Goal: Communication & Community: Answer question/provide support

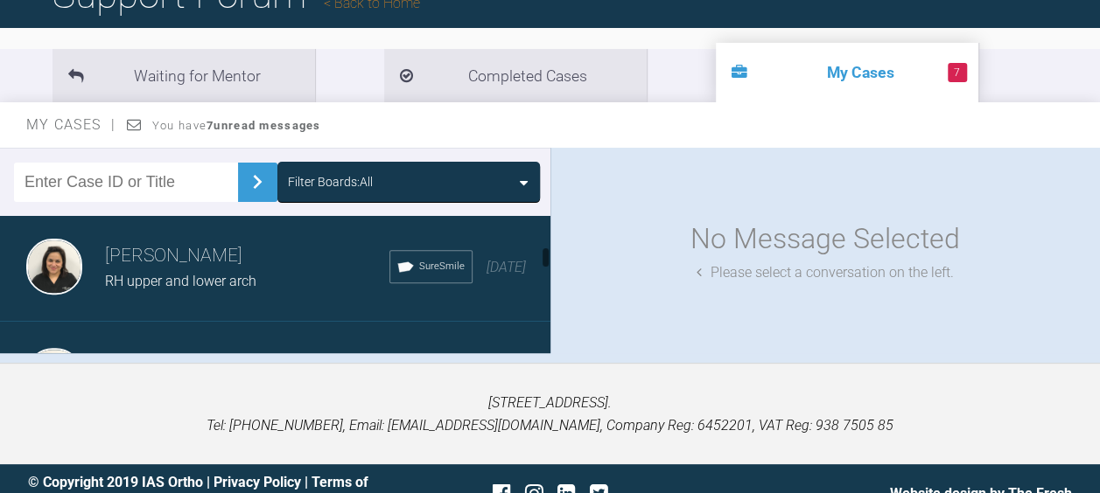
scroll to position [661, 0]
click at [136, 271] on span "RH upper and lower arch" at bounding box center [180, 279] width 151 height 17
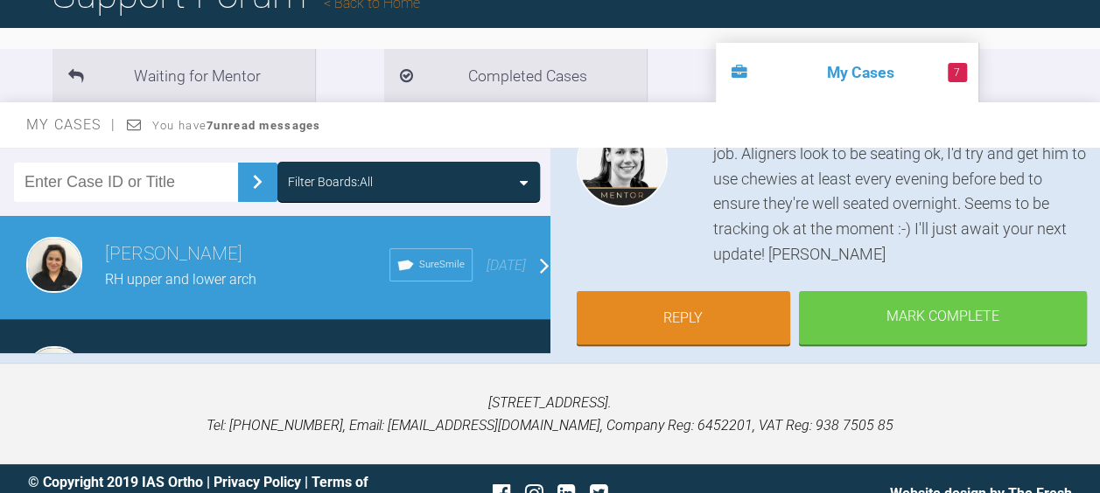
scroll to position [245, 0]
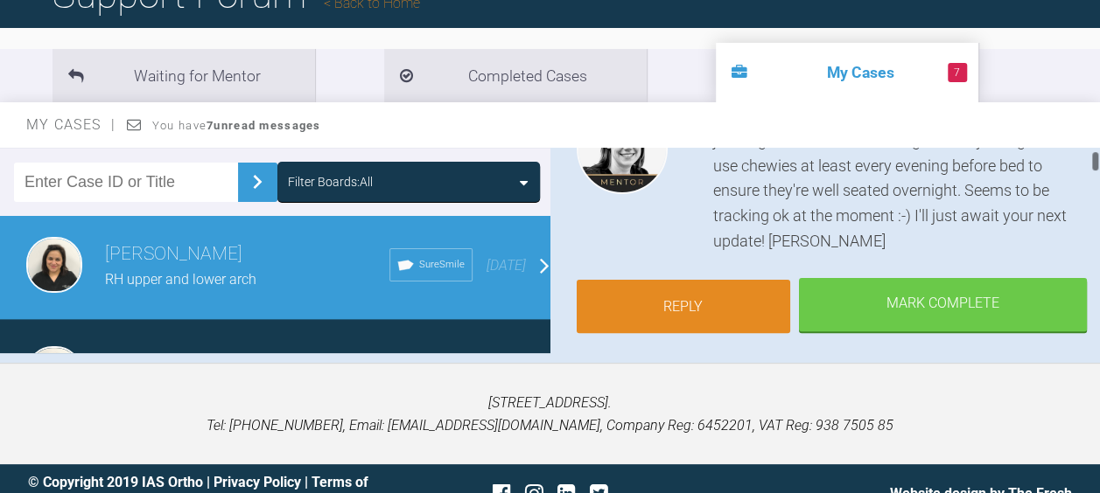
click at [672, 307] on link "Reply" at bounding box center [683, 307] width 214 height 54
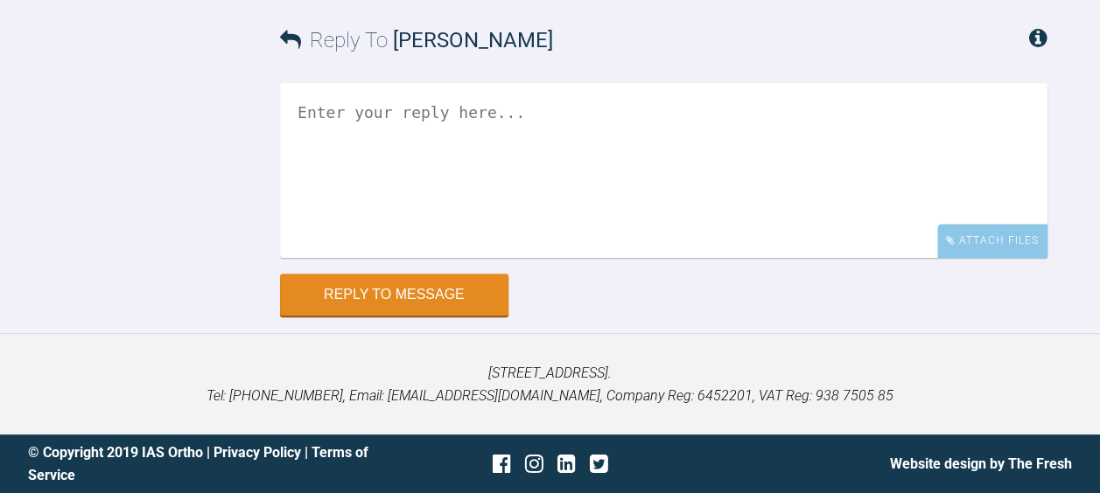
scroll to position [18720, 0]
click at [980, 233] on div "Attach Files" at bounding box center [992, 241] width 110 height 34
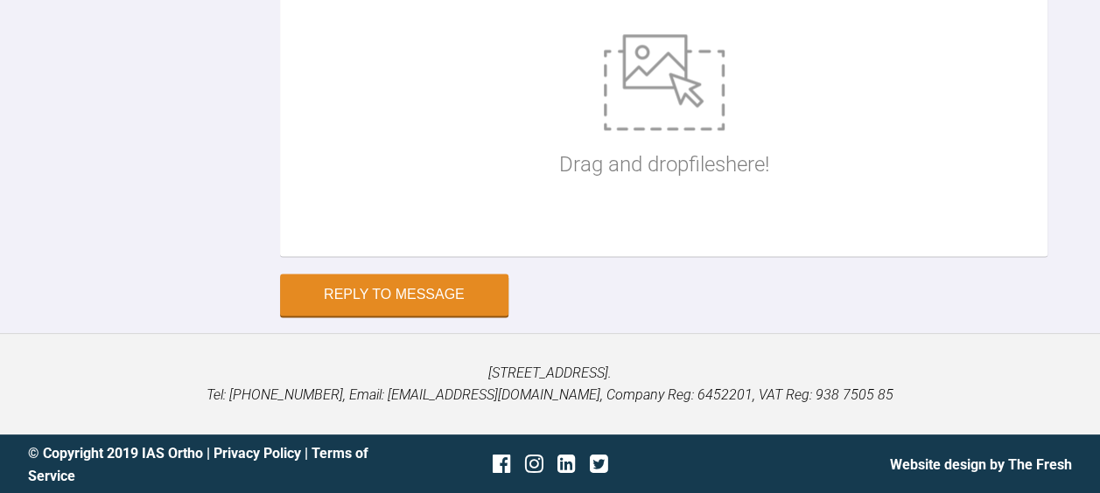
click at [667, 130] on img at bounding box center [664, 82] width 121 height 96
type input "C:\fakepath\1 RH aligner 8 ( 5 days in ) .JPG"
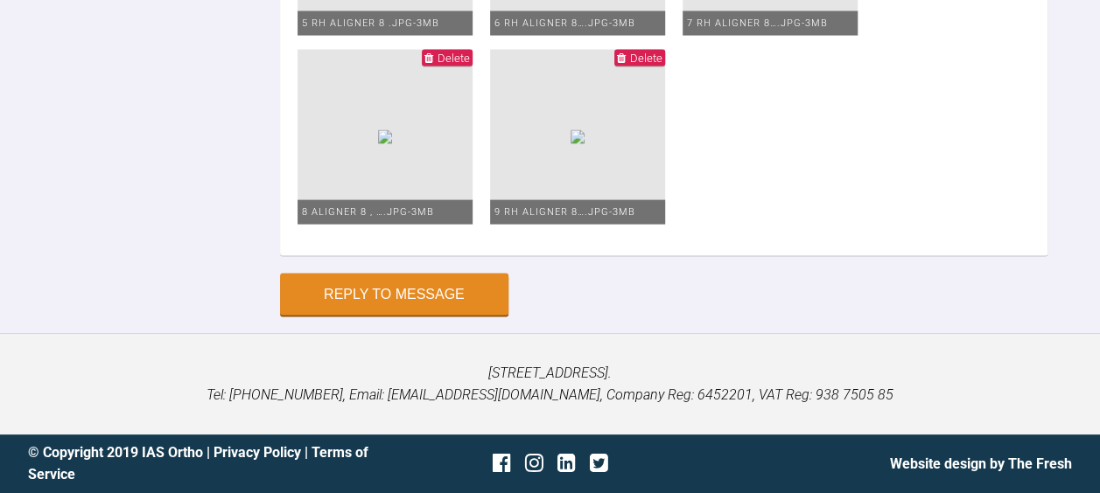
scroll to position [18969, 0]
type input "C:\fakepath\RH lower .jpg"
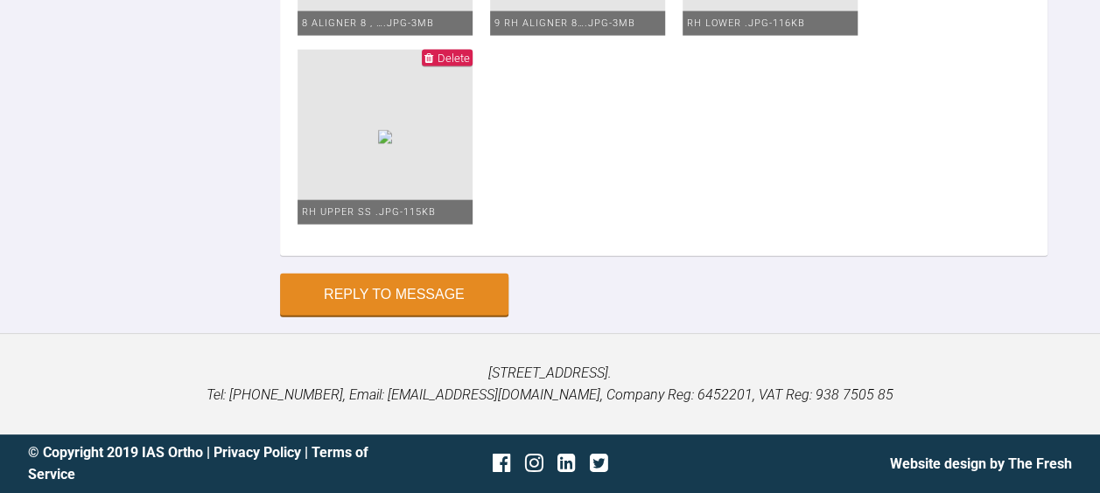
scroll to position [19265, 0]
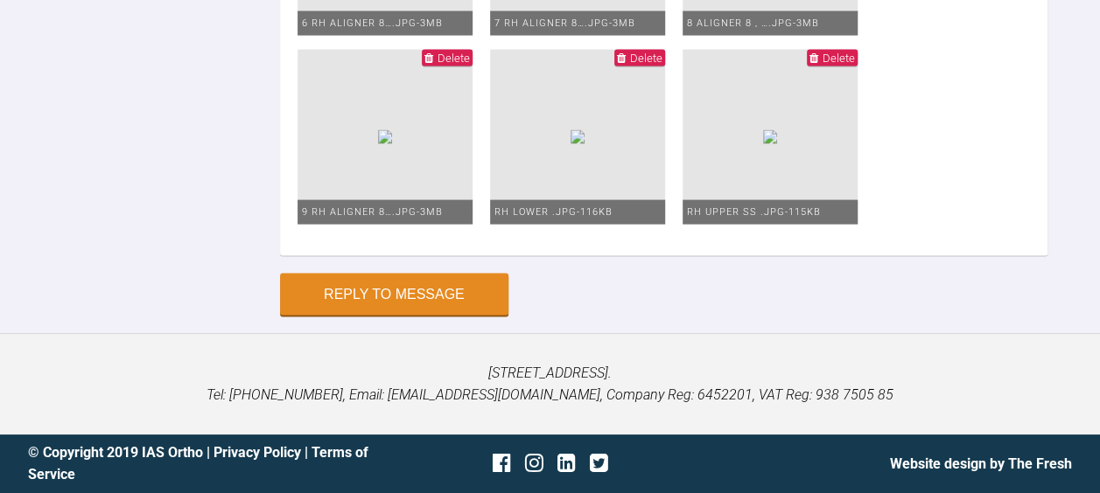
scroll to position [19172, 0]
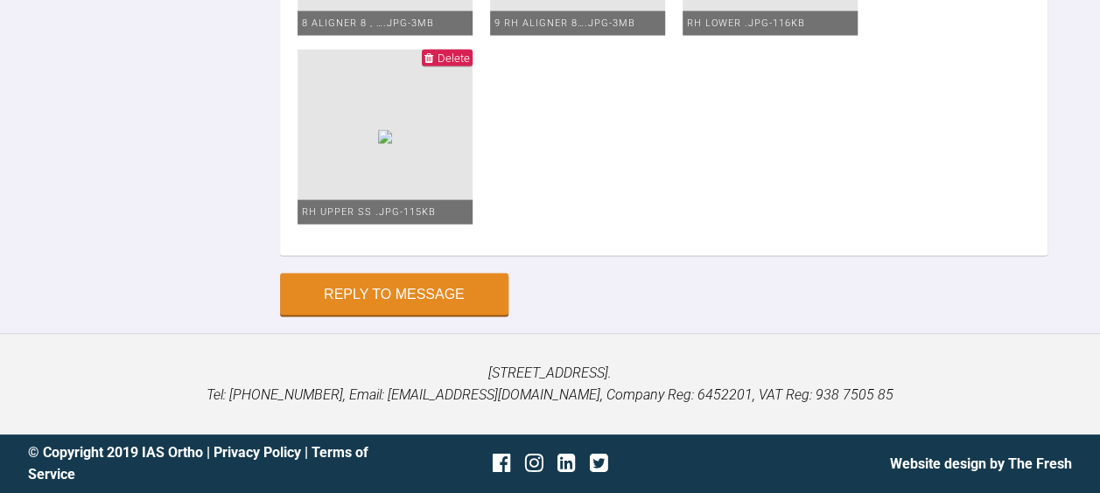
scroll to position [18968, 0]
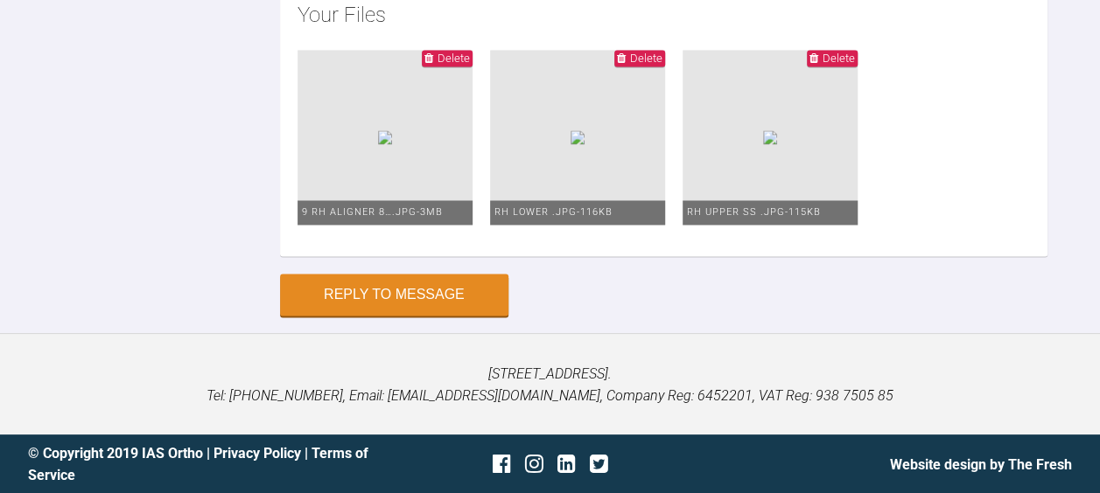
click at [472, 66] on span "Delete" at bounding box center [447, 58] width 51 height 17
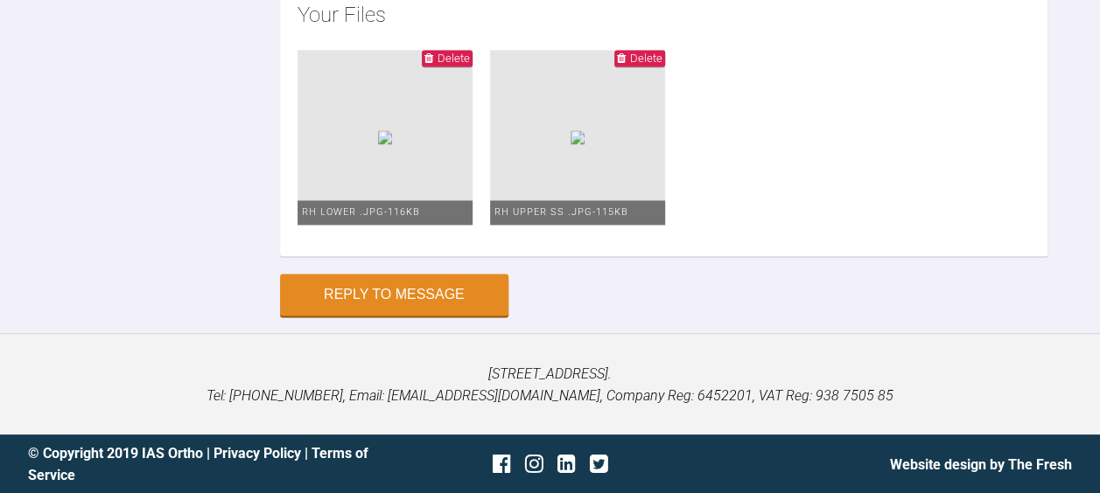
type input "C:\fakepath\1 RH aligner 8 ( 5 days in ) .JPG"
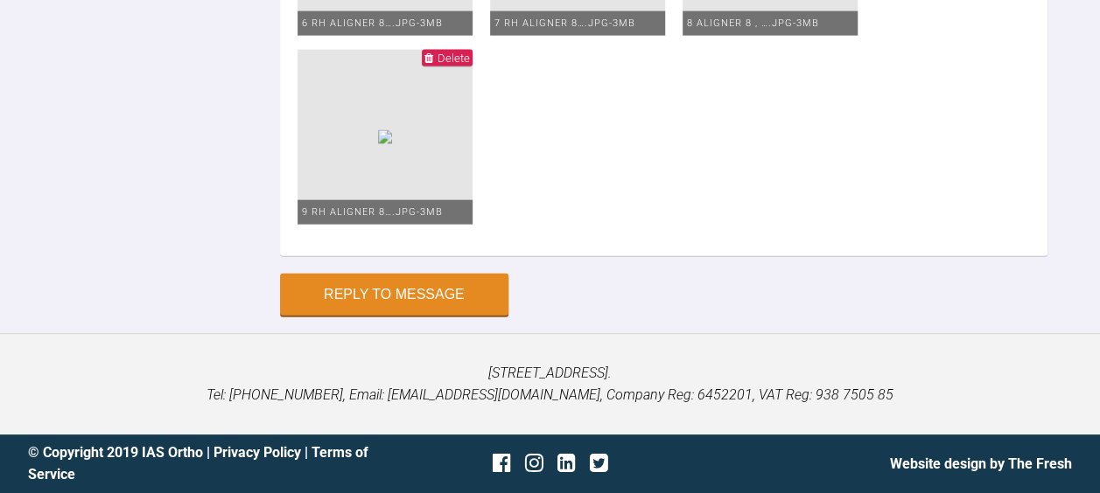
scroll to position [18729, 0]
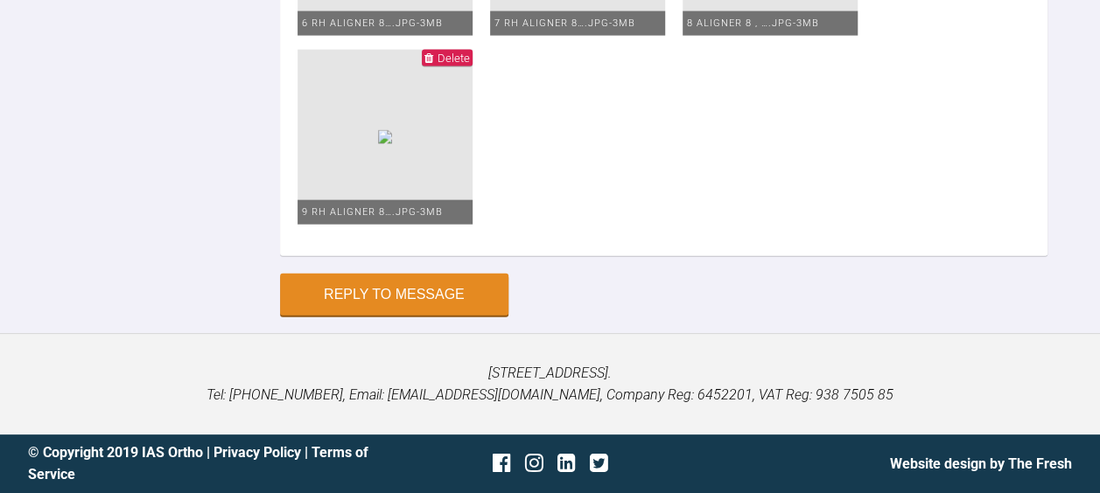
scroll to position [18626, 0]
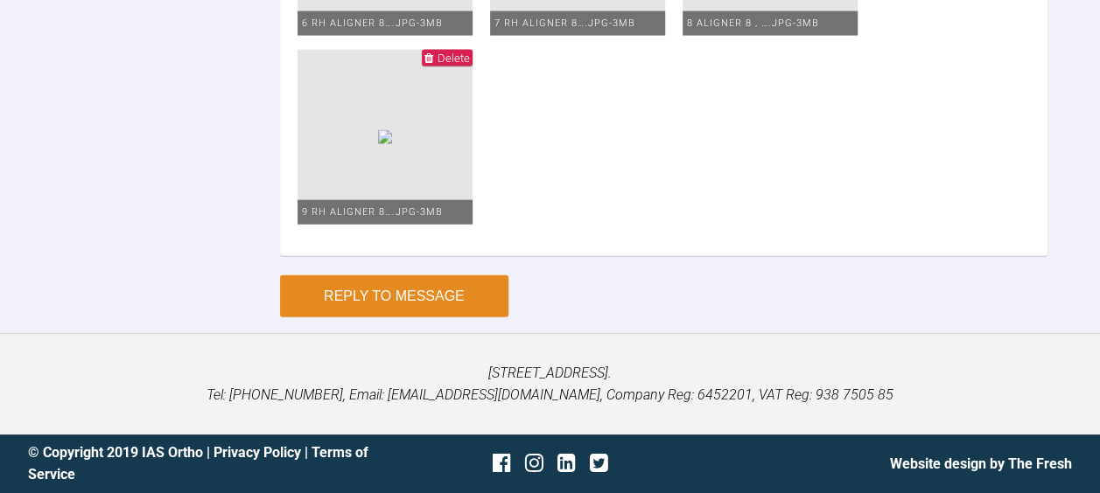
type textarea "Hello [PERSON_NAME] Thanks for the advise above. As per SS set up I have done I…"
click at [360, 296] on button "Reply to Message" at bounding box center [394, 297] width 228 height 42
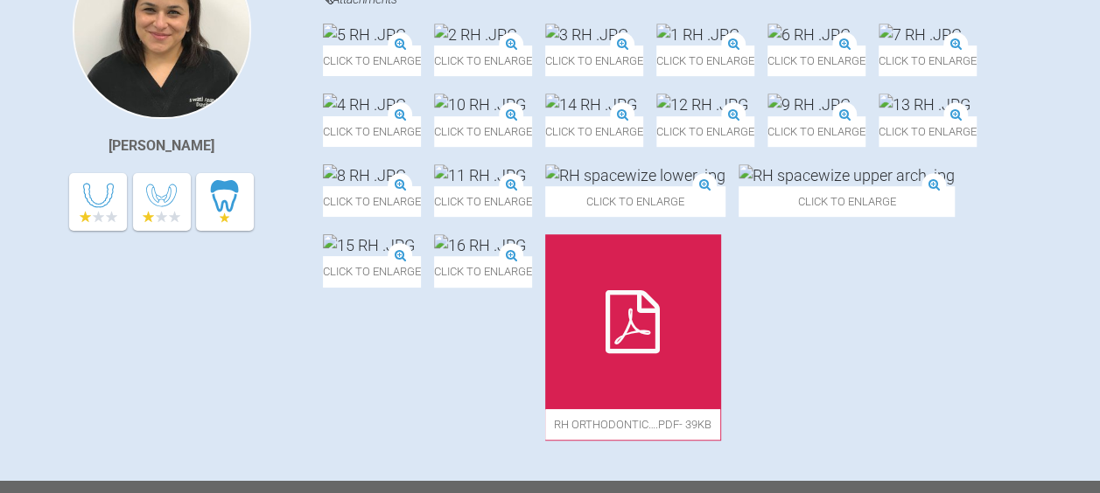
scroll to position [0, 0]
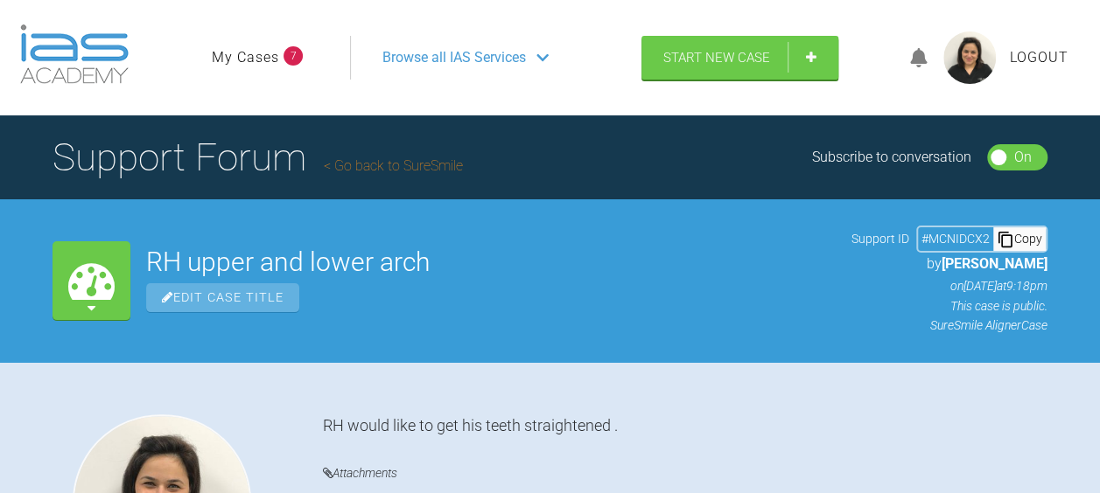
click at [465, 47] on span "Browse all IAS Services" at bounding box center [453, 57] width 143 height 23
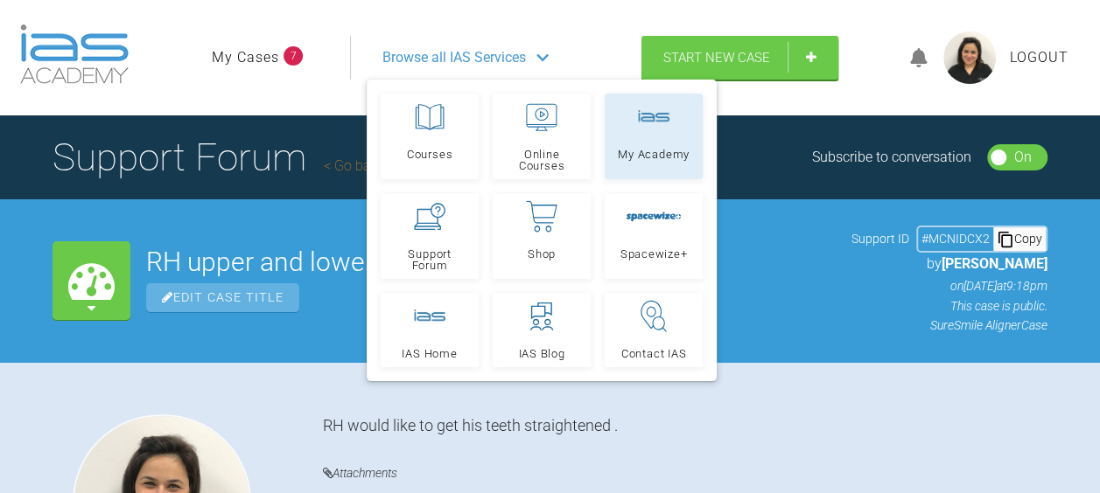
click at [663, 137] on link "My Academy" at bounding box center [653, 137] width 98 height 86
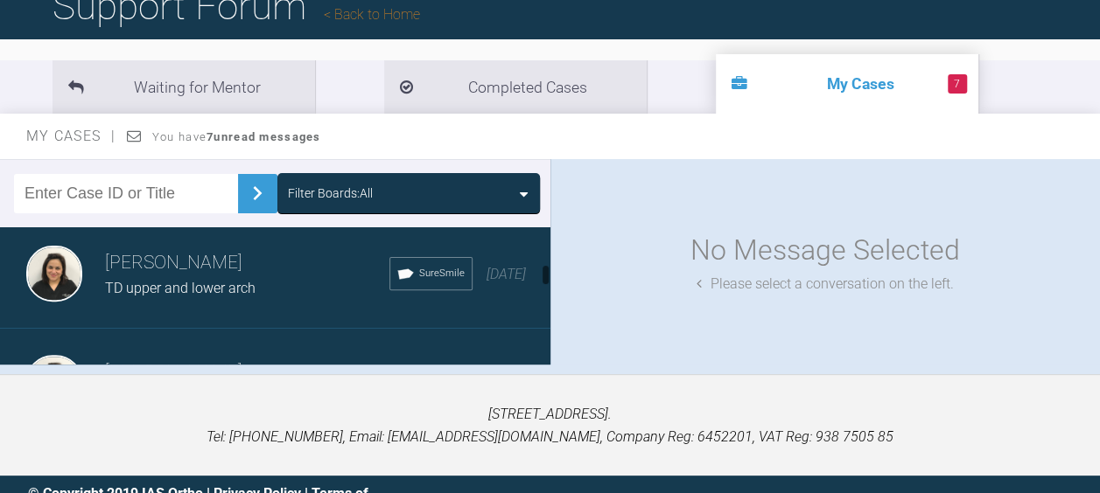
scroll to position [775, 0]
click at [262, 290] on div "TD upper and lower arch" at bounding box center [247, 287] width 284 height 23
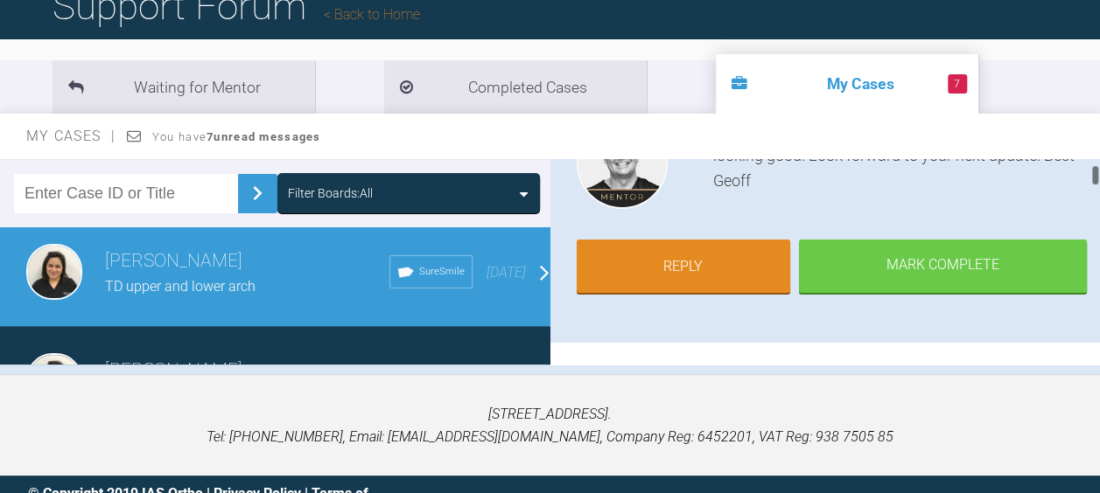
scroll to position [239, 0]
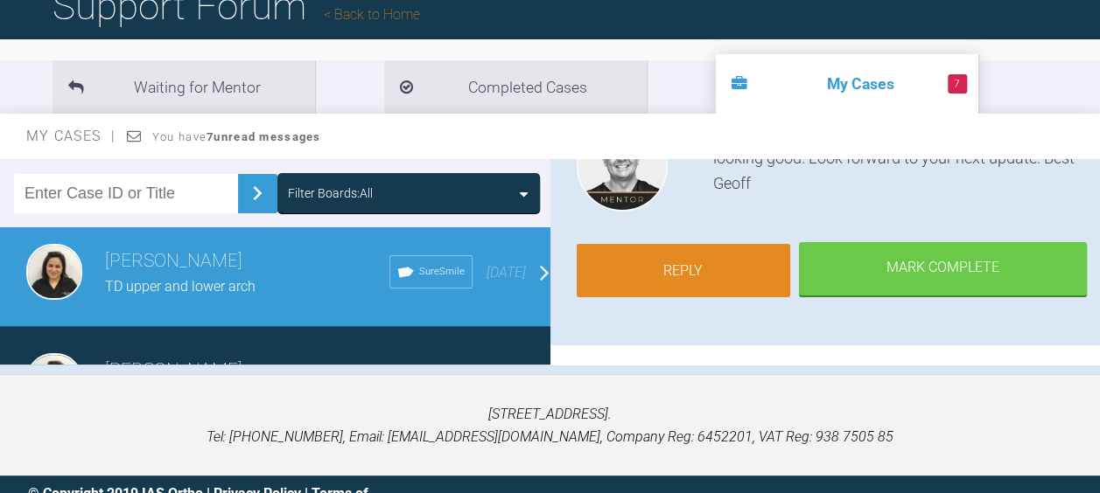
click at [691, 276] on link "Reply" at bounding box center [683, 271] width 214 height 54
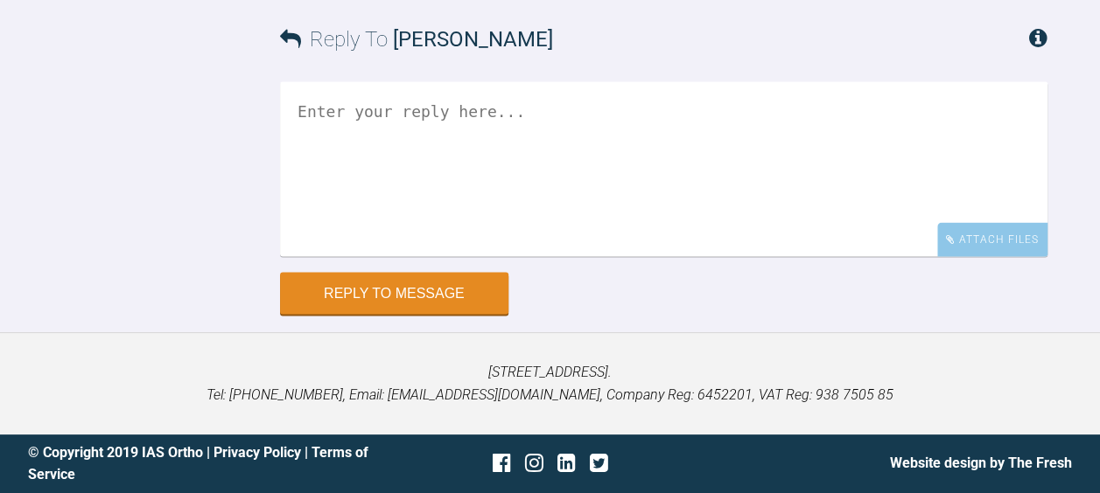
scroll to position [9671, 0]
click at [965, 241] on div "Attach Files" at bounding box center [992, 240] width 110 height 34
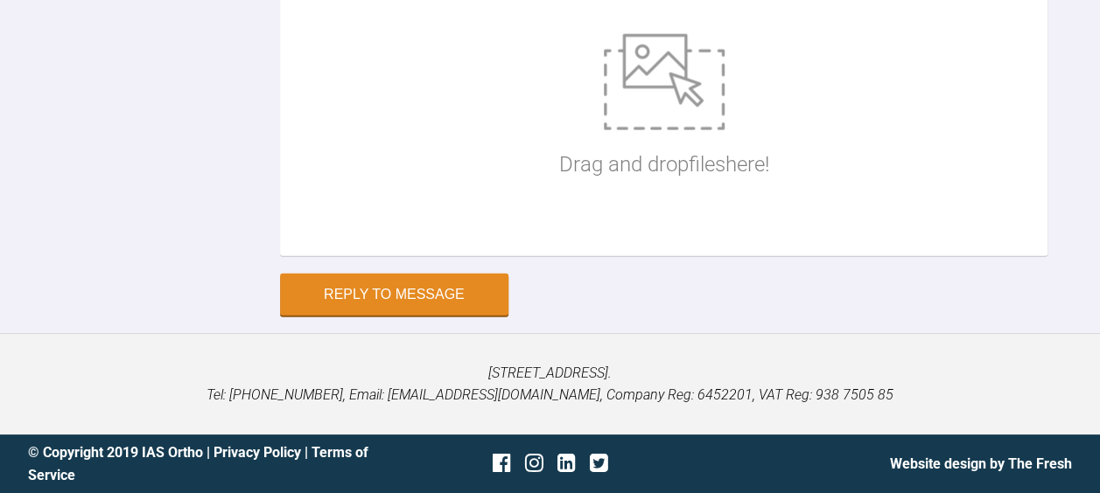
click at [667, 130] on img at bounding box center [664, 82] width 121 height 96
type input "C:\fakepath\1 TD aligner 8 .JPG"
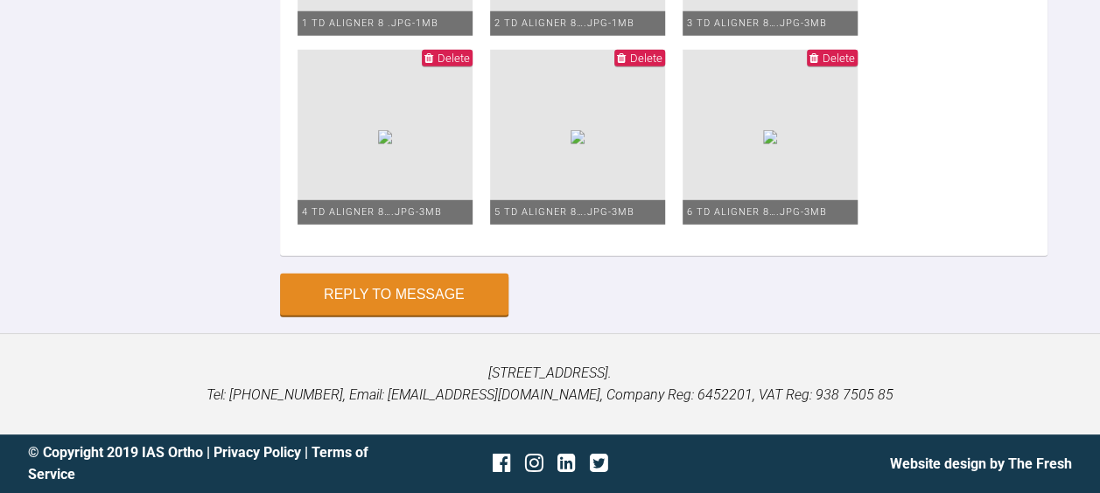
scroll to position [9915, 0]
type input "C:\fakepath\Lower TD aligner 8 .jpg"
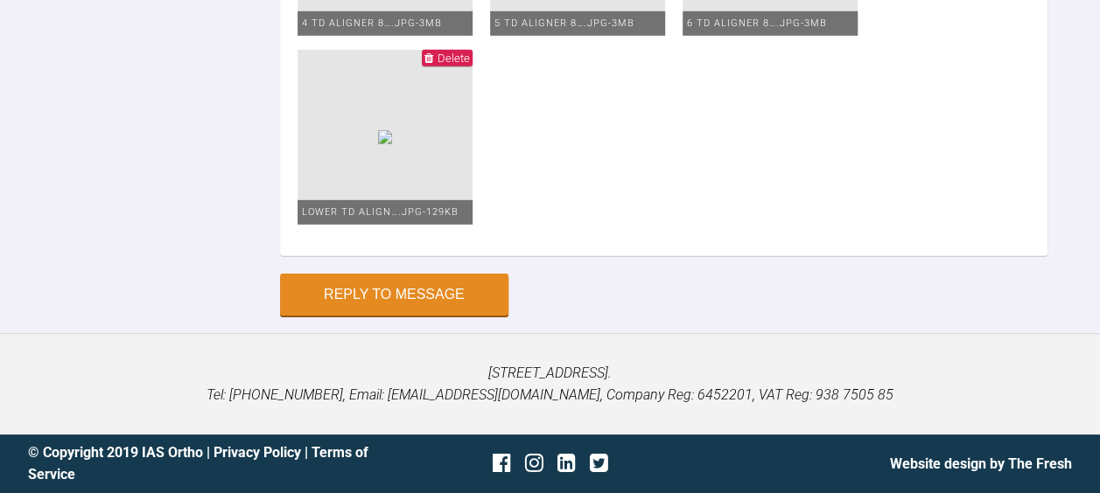
scroll to position [9811, 0]
type input "C:\fakepath\td upper aligner 8 .jpg"
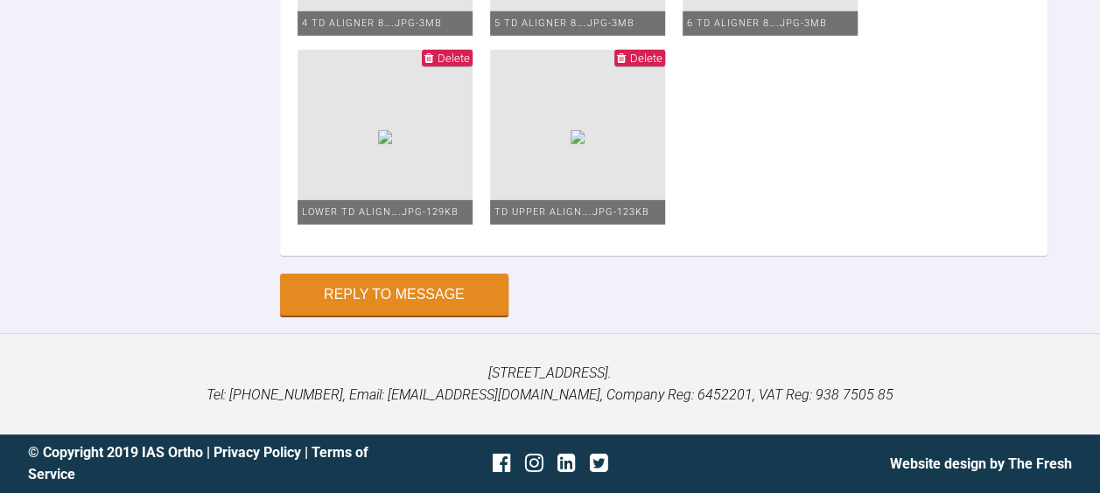
scroll to position [9492, 0]
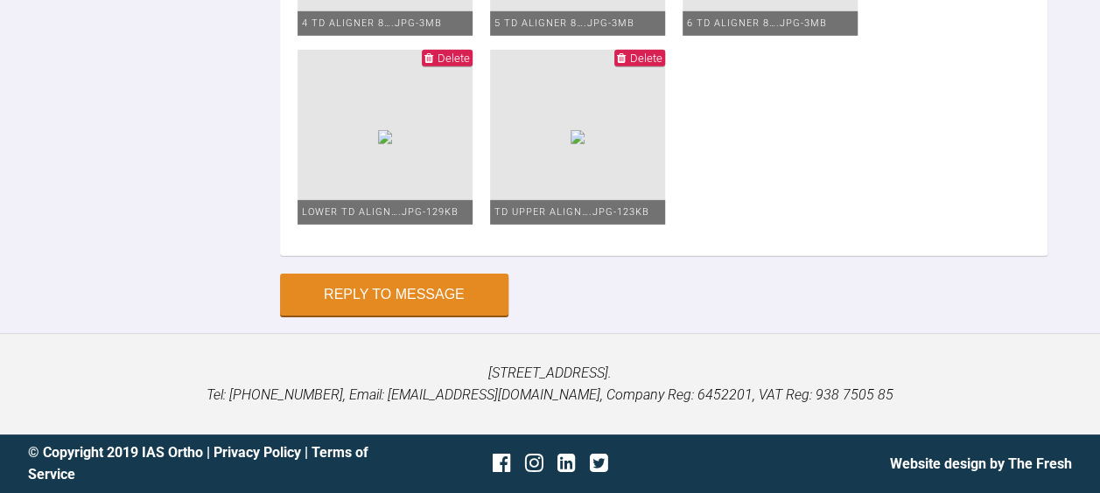
type textarea "Hello Geoff TD is on aligner 8 , days 1 , as per SS set up , done IPR 0.3 mesia…"
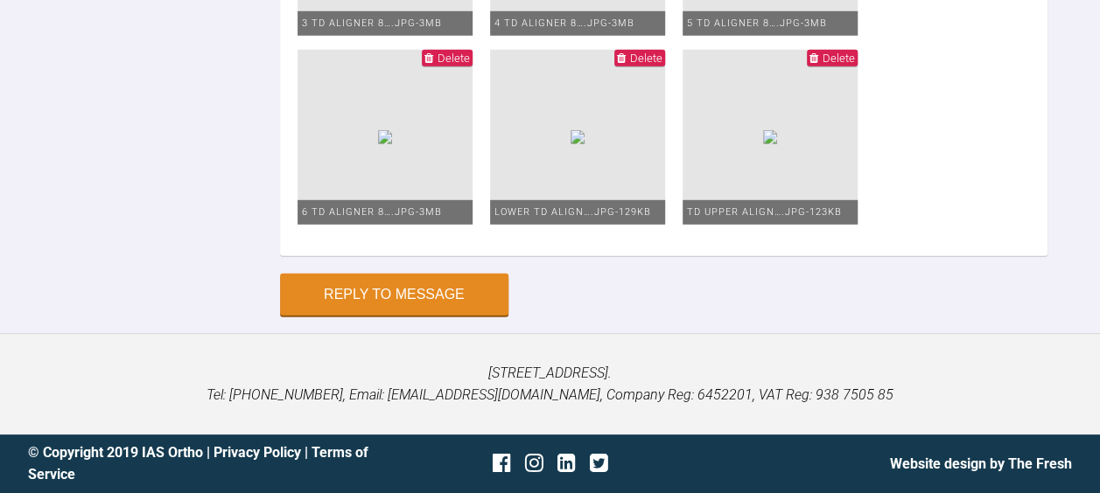
scroll to position [9815, 0]
type input "C:\fakepath\1 TD aligner 8 .JPG"
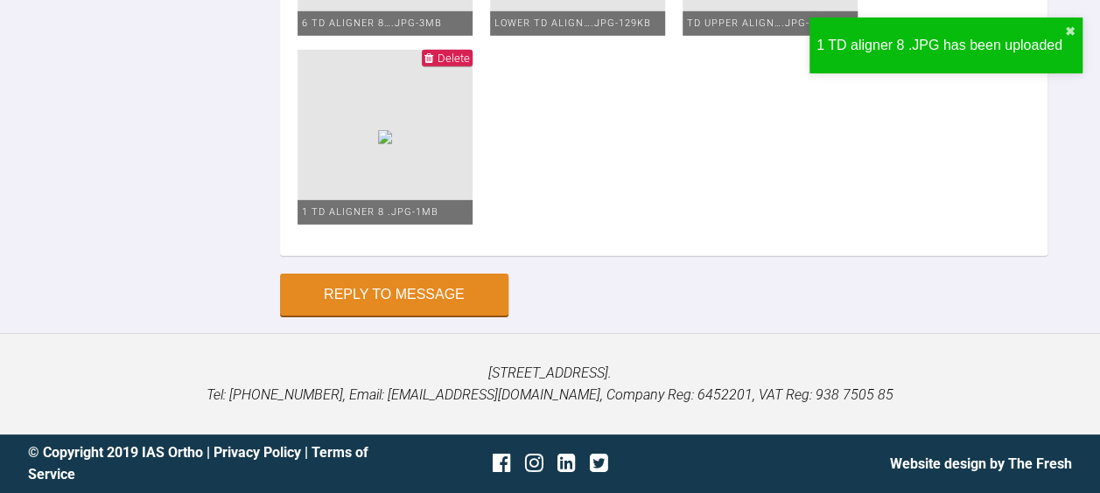
type input "C:\fakepath\2 TD aligner 8 days 1 .jpg"
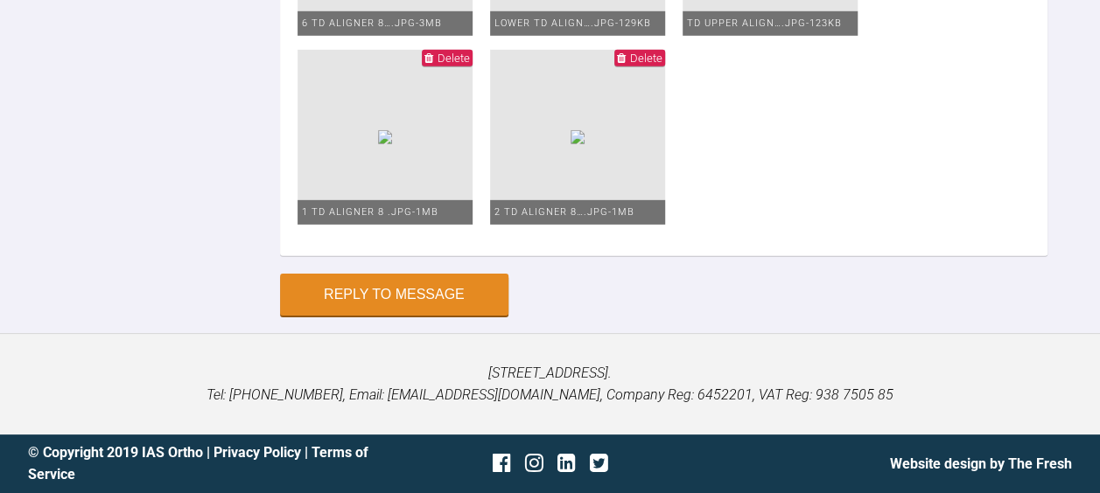
scroll to position [9531, 0]
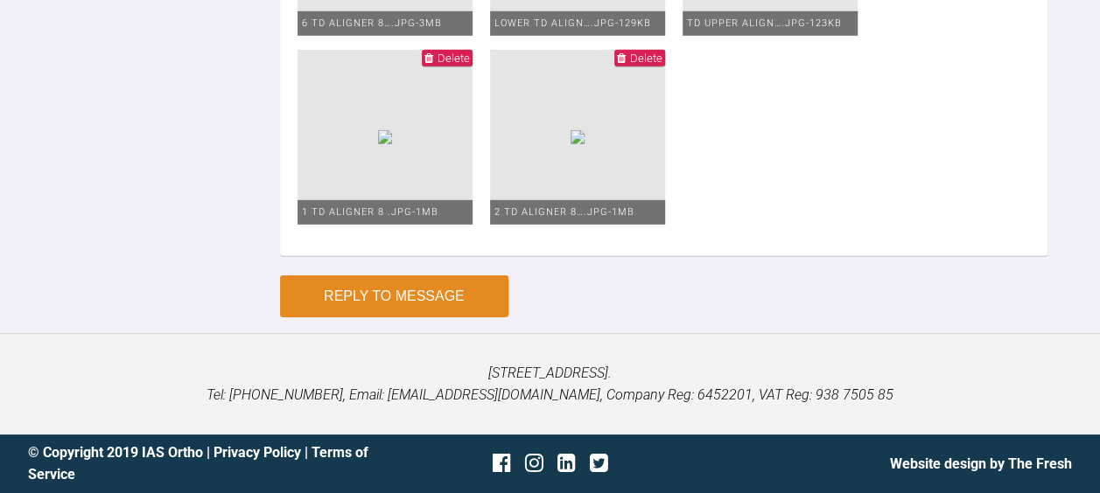
type textarea "Hello Geoff TD is on aligner 8 , days 1 , as per SS set up , done IPR 0.3 mesia…"
click at [409, 318] on button "Reply to Message" at bounding box center [394, 297] width 228 height 42
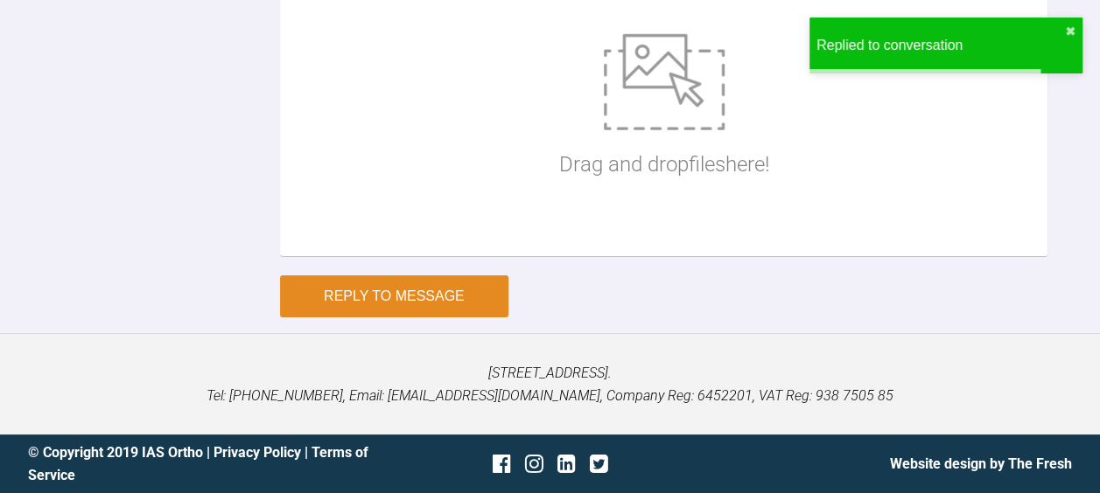
scroll to position [9911, 0]
